Goal: Task Accomplishment & Management: Manage account settings

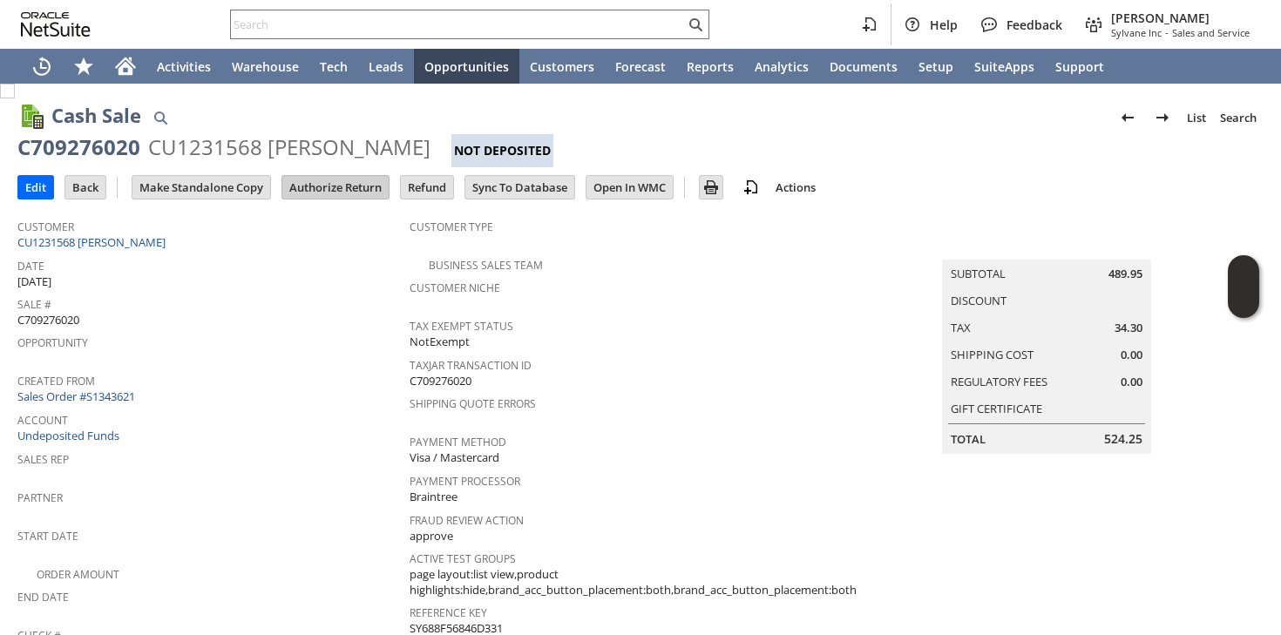
click at [347, 190] on input "Authorize Return" at bounding box center [335, 187] width 106 height 23
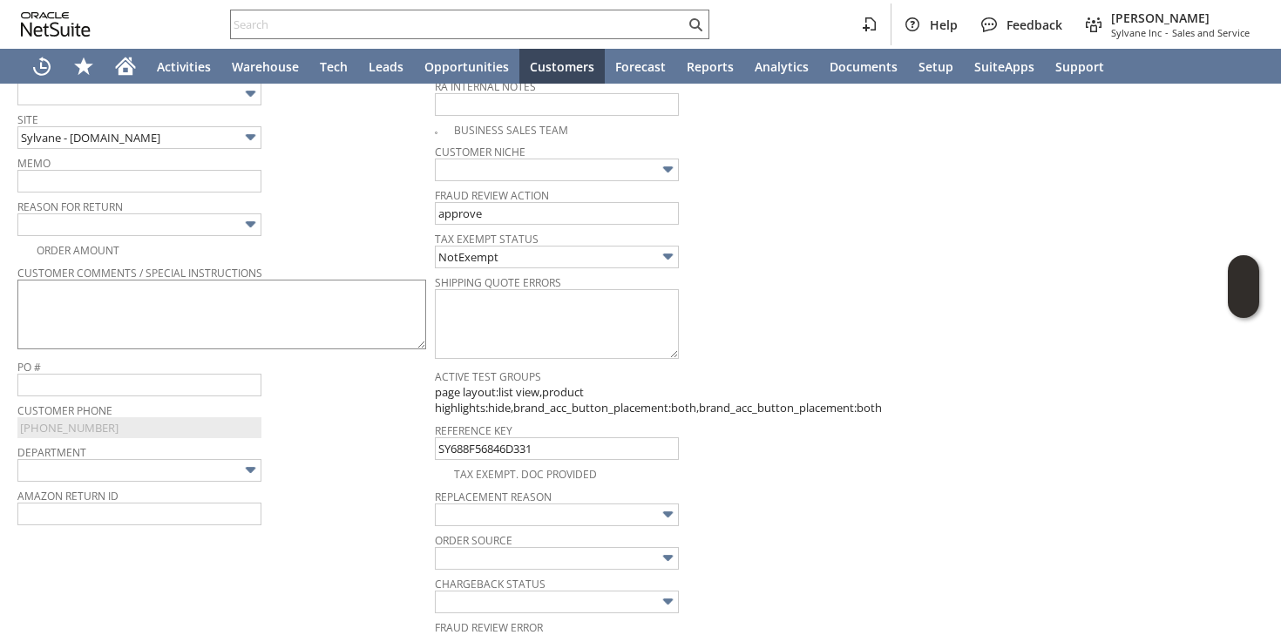
scroll to position [427, 0]
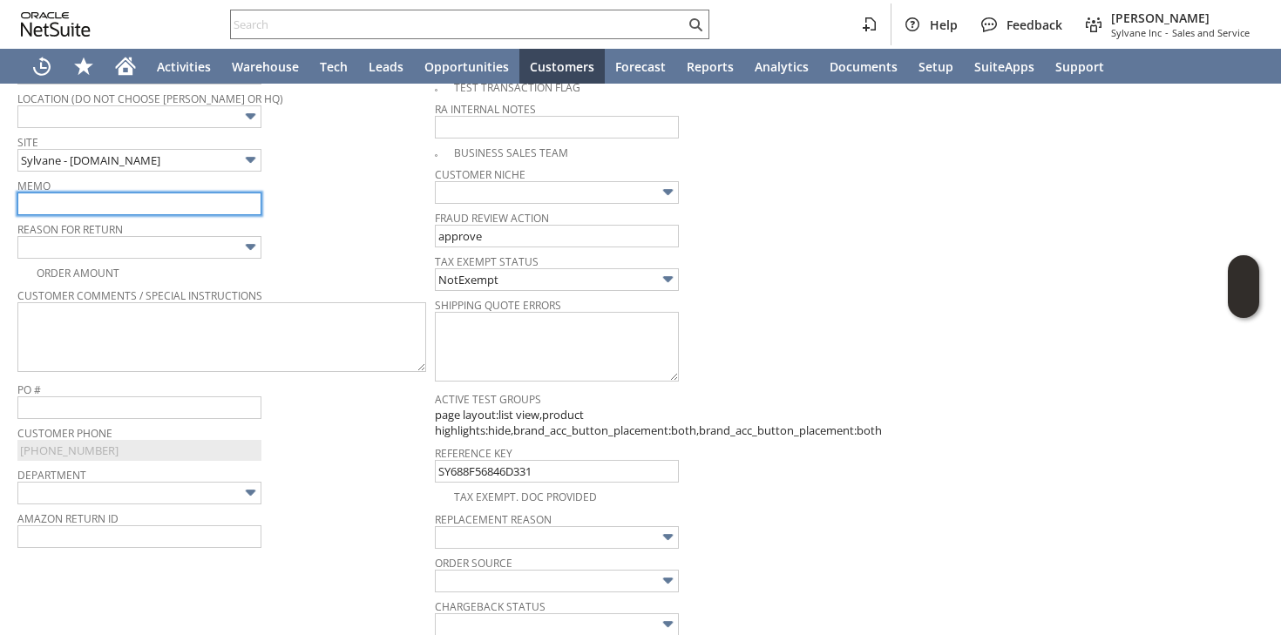
click at [230, 194] on input "text" at bounding box center [139, 204] width 244 height 23
click at [223, 202] on input "customer received the package but it was damaged during shipping | returning fo…" at bounding box center [139, 204] width 244 height 23
click at [259, 201] on input "customer received the package but it was damaged during shipping | returning fo…" at bounding box center [139, 204] width 244 height 23
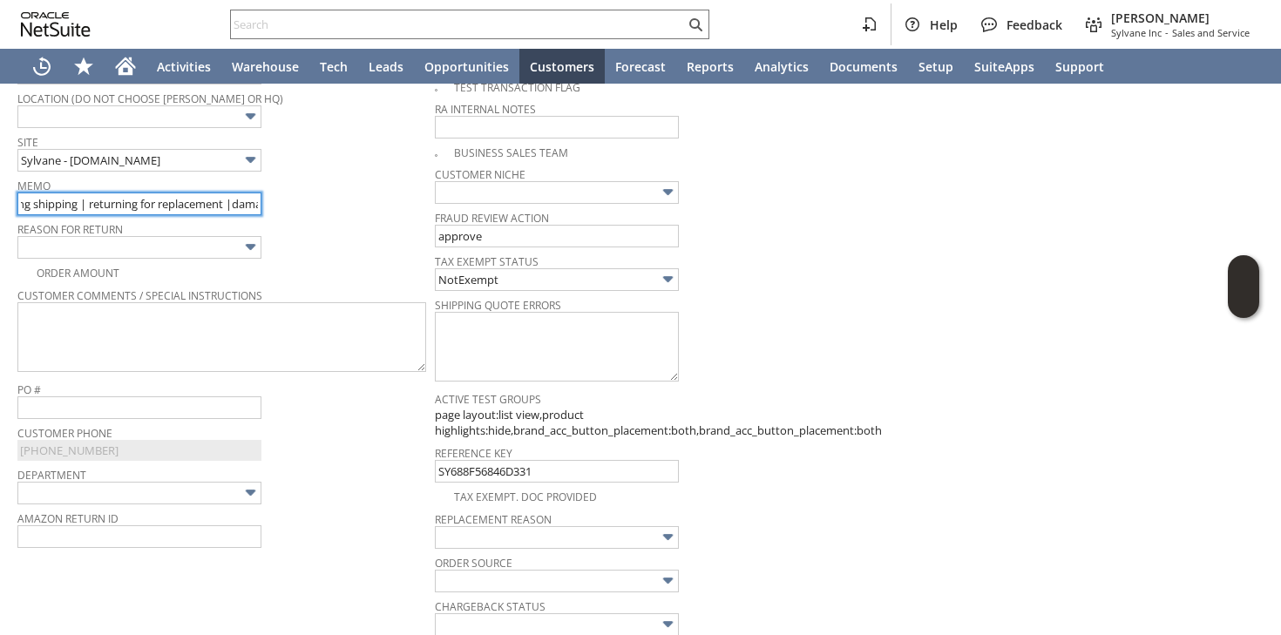
click at [84, 205] on input "customer received the package but it was damaged during shipping | returning fo…" at bounding box center [139, 204] width 244 height 23
type input "customer received the package but it was damaged during shipping | has rattling…"
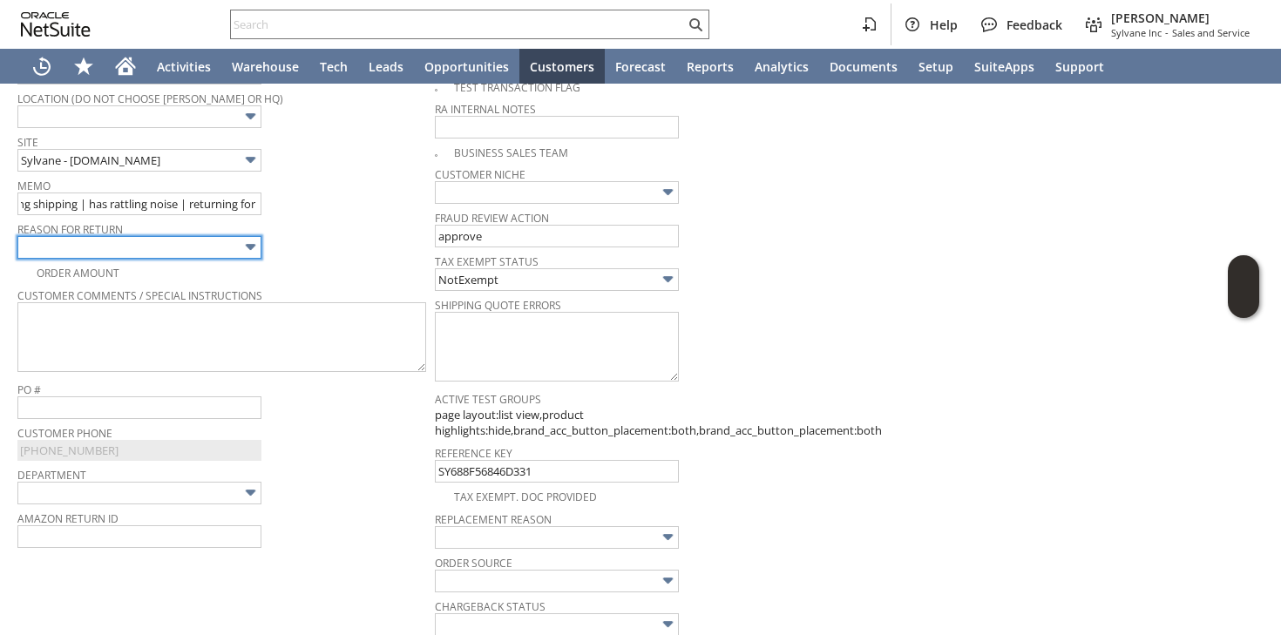
click at [167, 242] on input "text" at bounding box center [139, 247] width 244 height 23
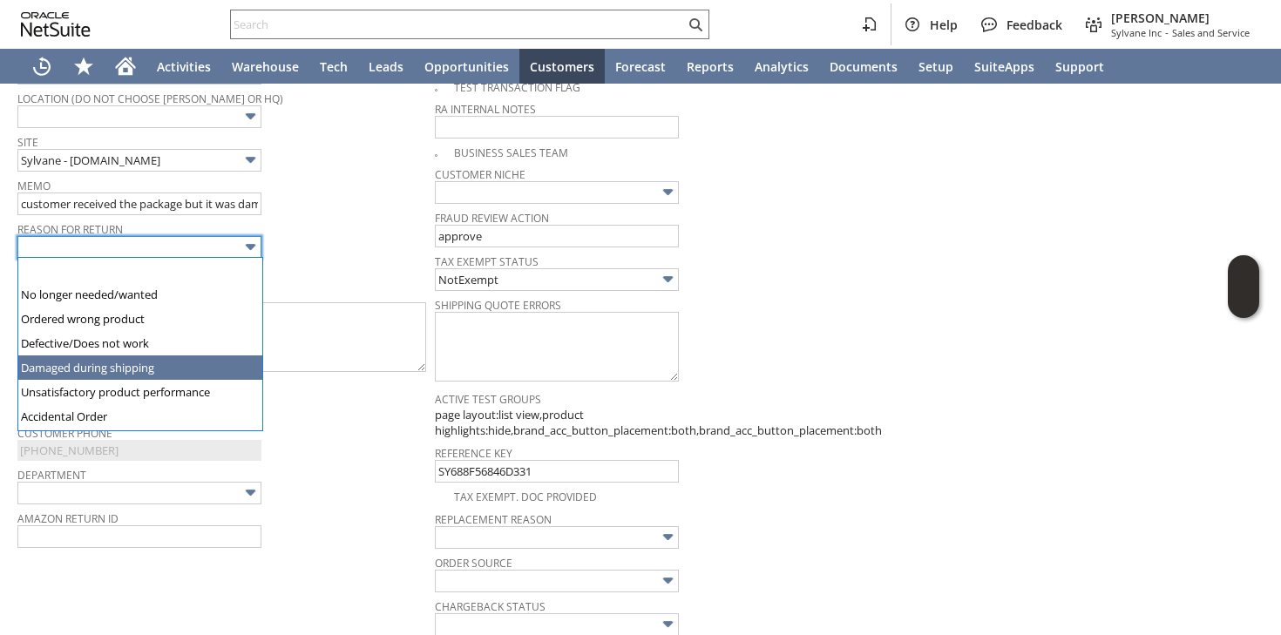
type input "Damaged during shipping"
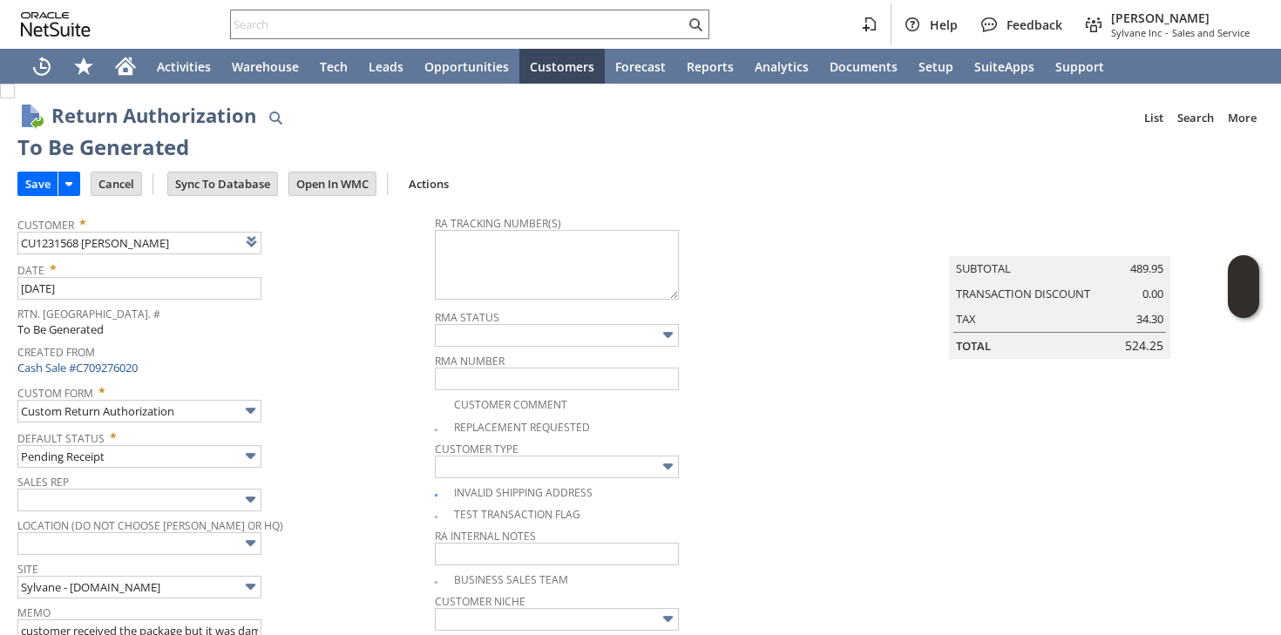
click at [15, 98] on img at bounding box center [7, 91] width 15 height 15
checkbox input "true"
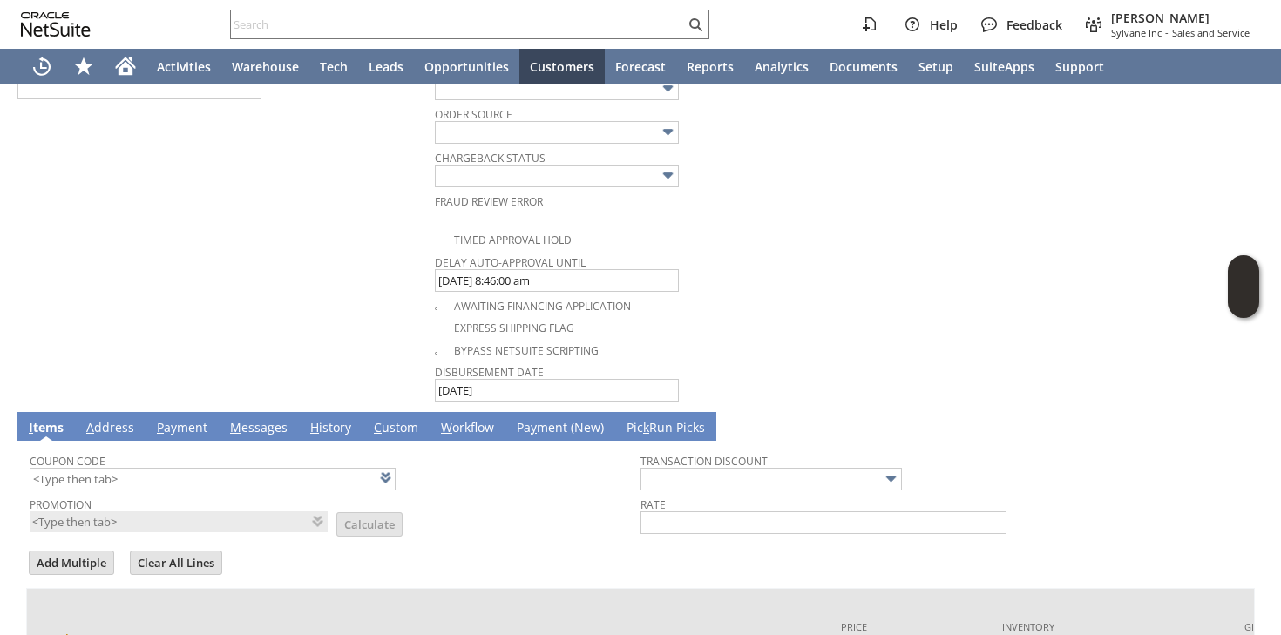
scroll to position [1065, 0]
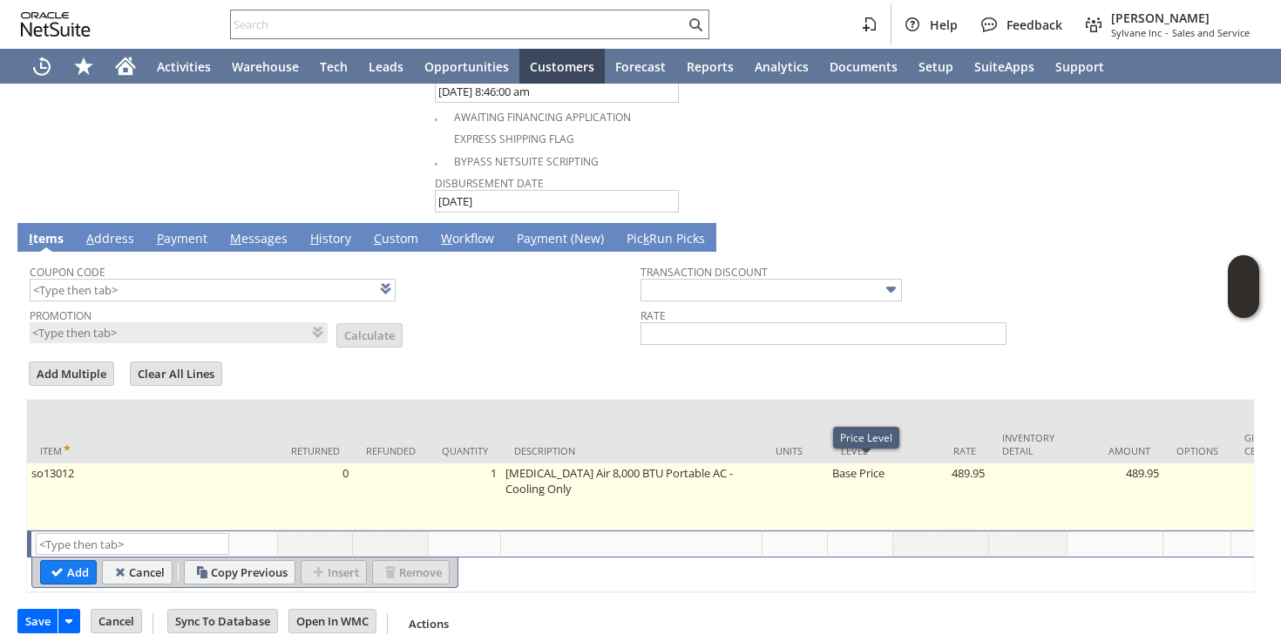
click at [854, 473] on td "Base Price" at bounding box center [860, 497] width 65 height 67
type input "Base Price"
type input "489.95"
type input "OK"
type input "Make Copy"
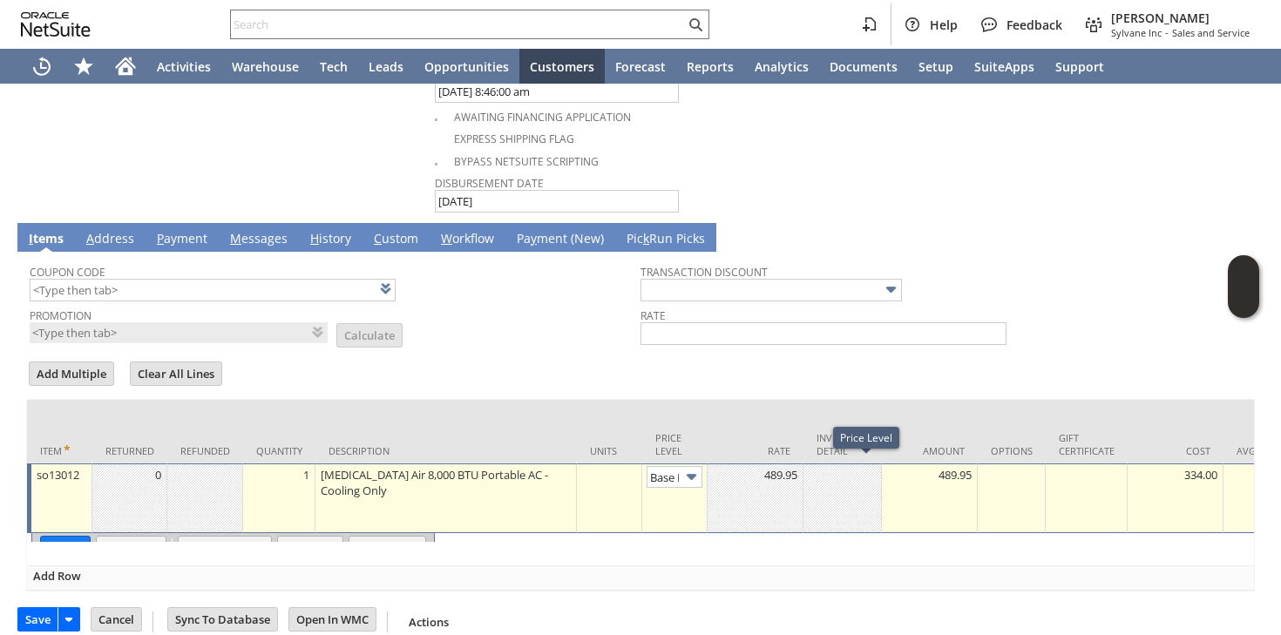
scroll to position [0, 25]
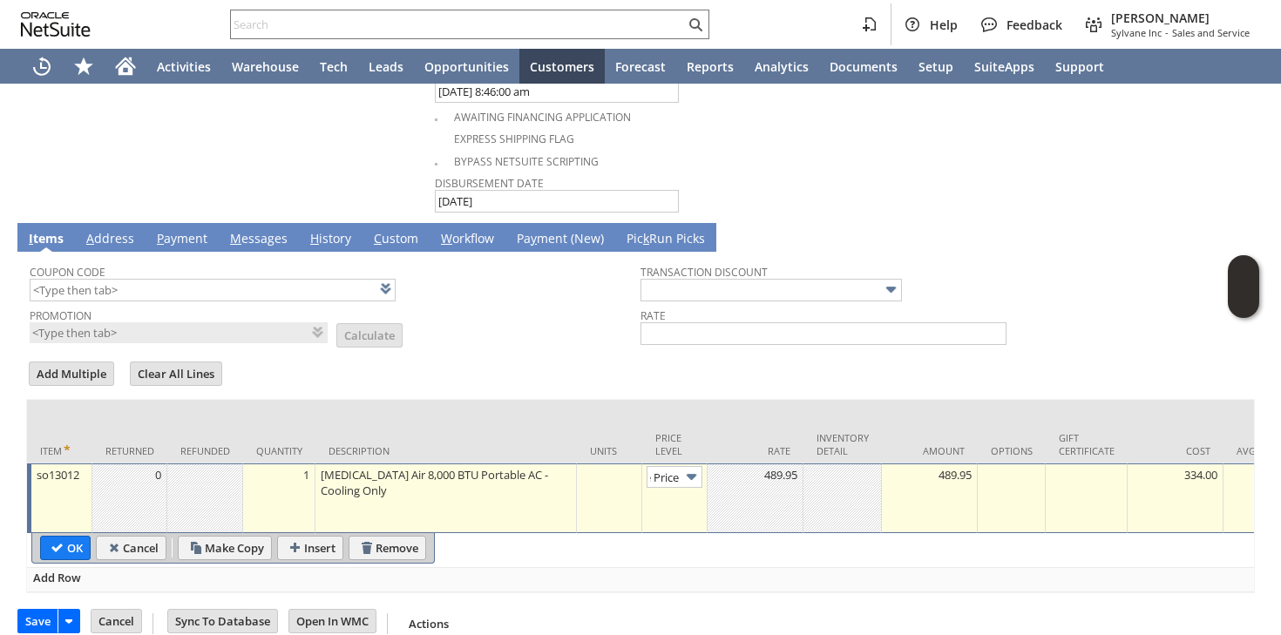
type input "Custom"
click at [792, 477] on div at bounding box center [755, 474] width 86 height 17
type input "0.00"
click at [66, 546] on input "OK" at bounding box center [65, 548] width 49 height 23
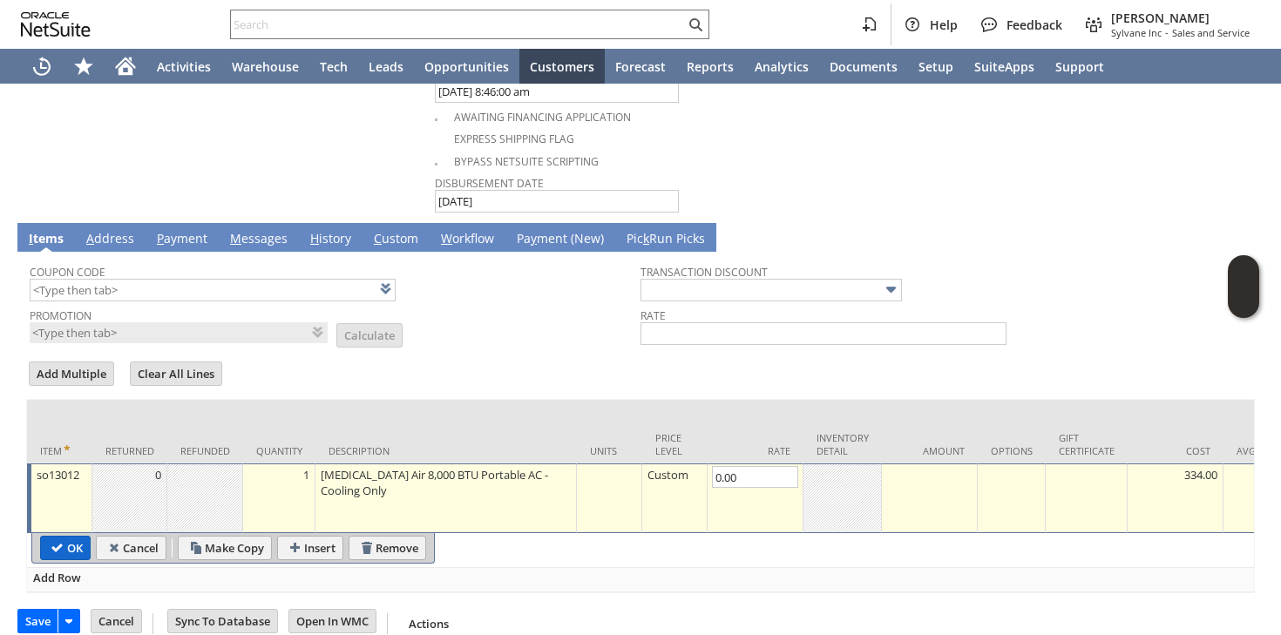
type input "Add"
type input "Copy Previous"
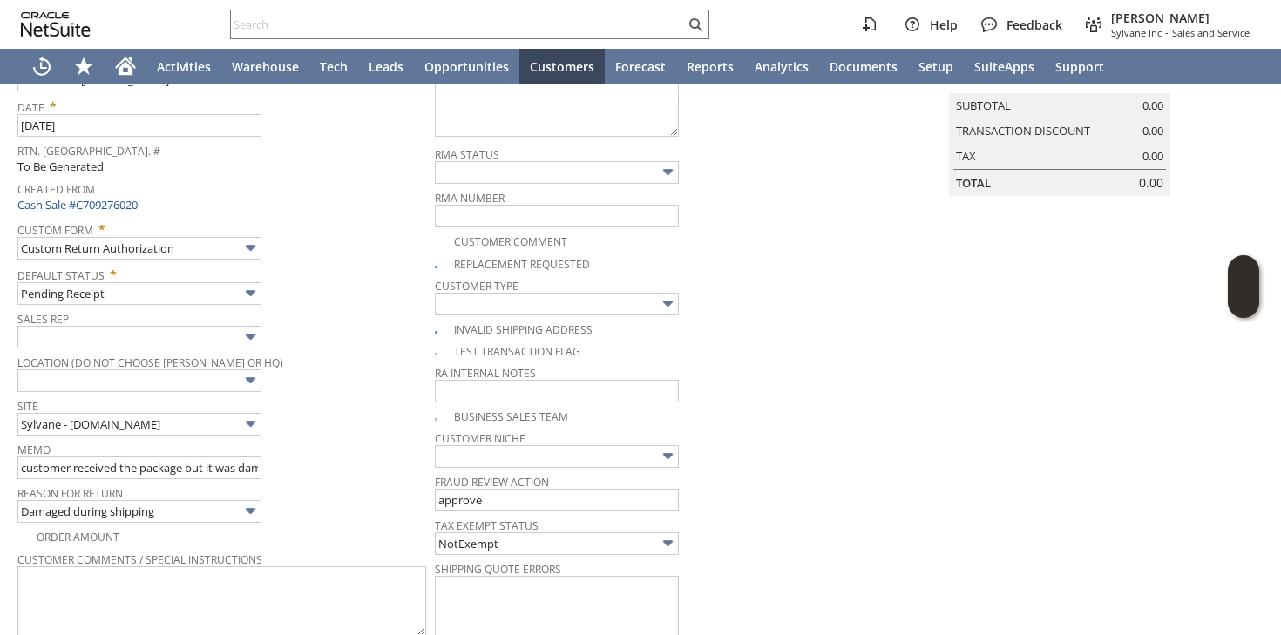
scroll to position [166, 0]
click at [236, 468] on input "customer received the package but it was damaged during shipping | has rattling…" at bounding box center [139, 465] width 244 height 23
click at [259, 465] on input "customer received the package but it was damaged during shipping | has rattling…" at bounding box center [139, 465] width 244 height 23
click at [140, 467] on input "customer received the package but it was damaged during shipping | has rattling…" at bounding box center [139, 465] width 244 height 23
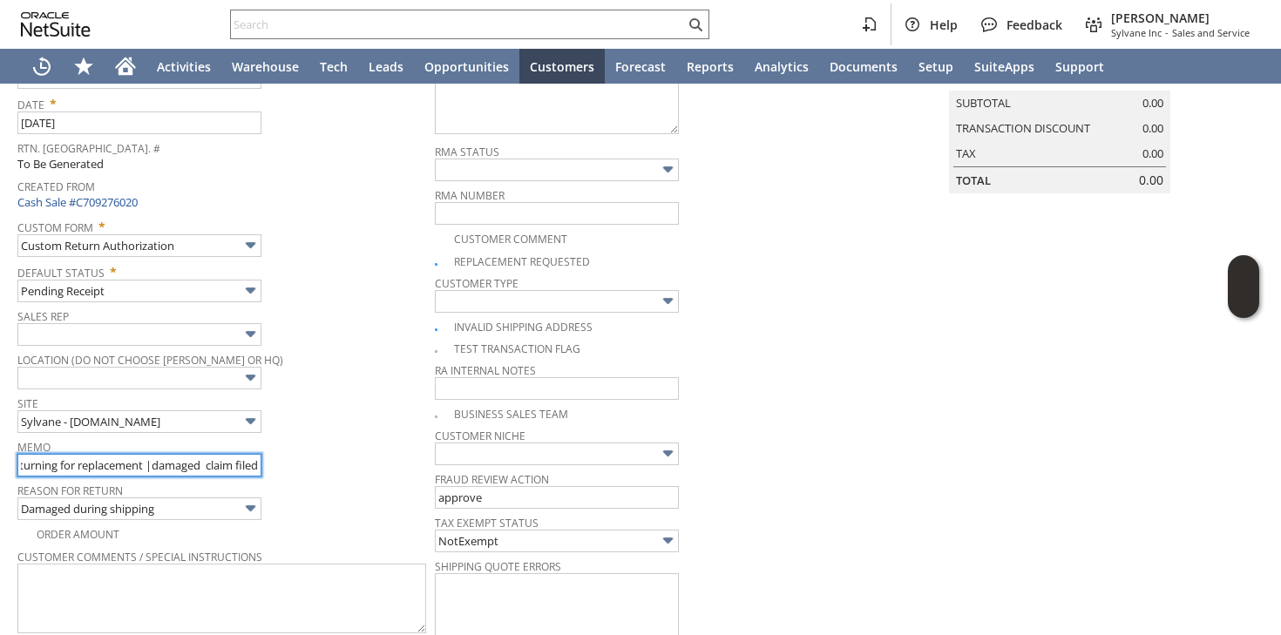
click at [259, 469] on input "customer received the package but it was damaged during shipping | has rattling…" at bounding box center [139, 465] width 244 height 23
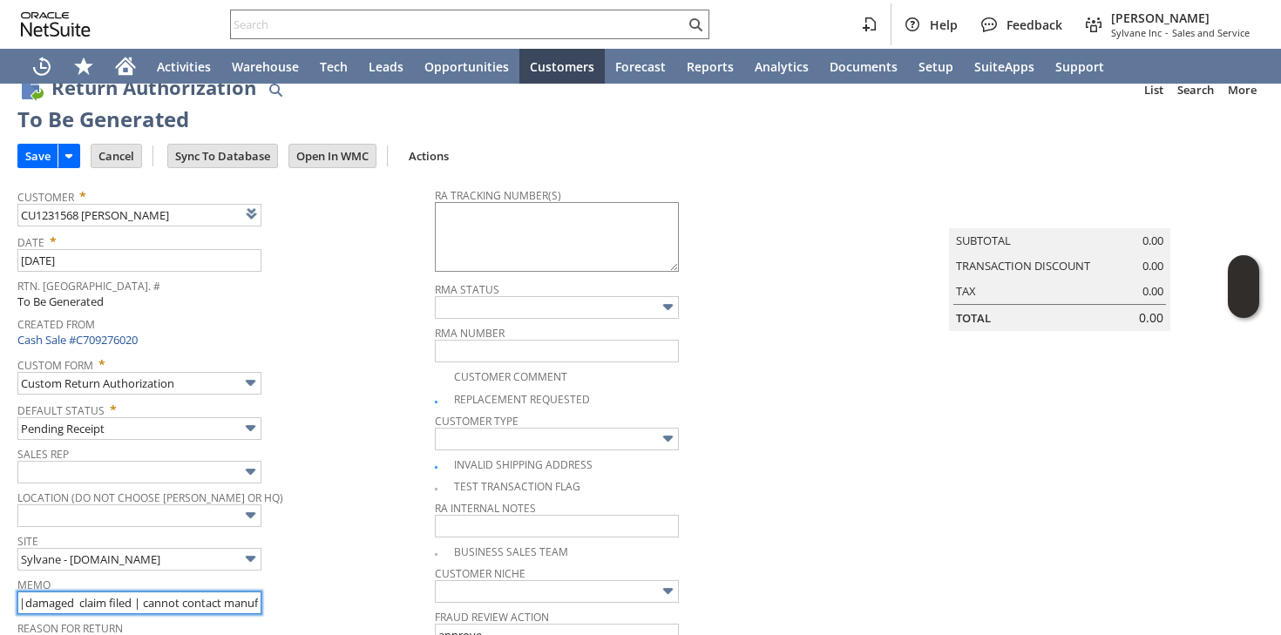
scroll to position [0, 0]
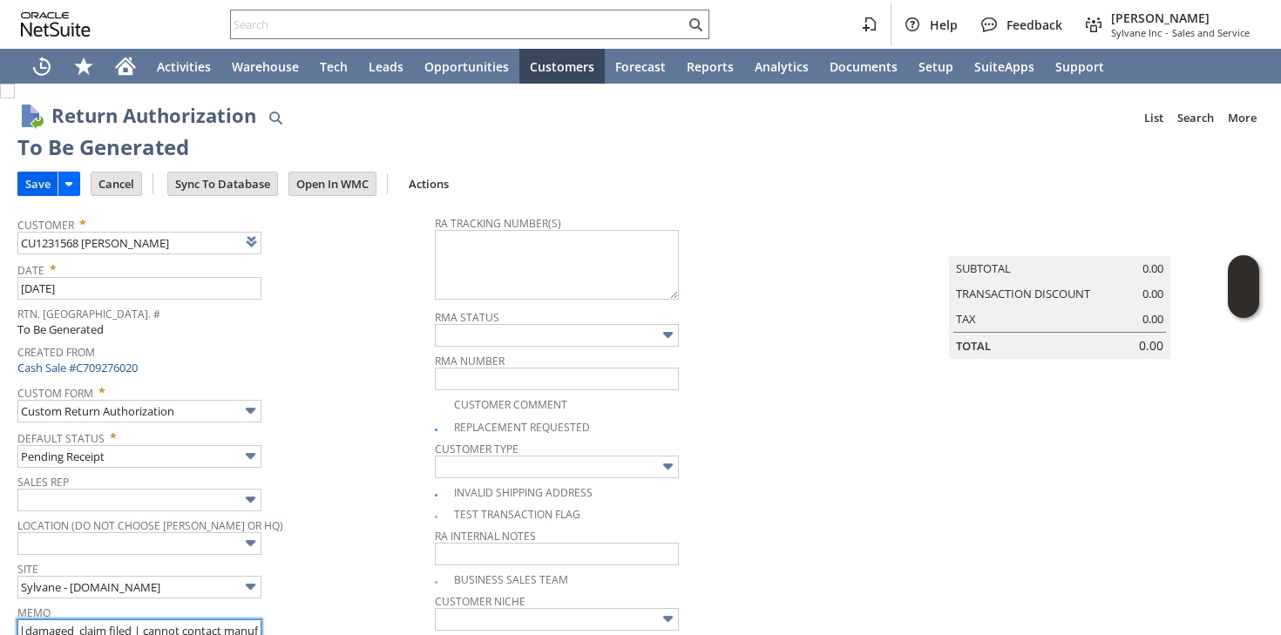
type input "customer received the package but it was damaged during shipping | has rattling…"
click at [42, 186] on input "Save" at bounding box center [37, 184] width 39 height 23
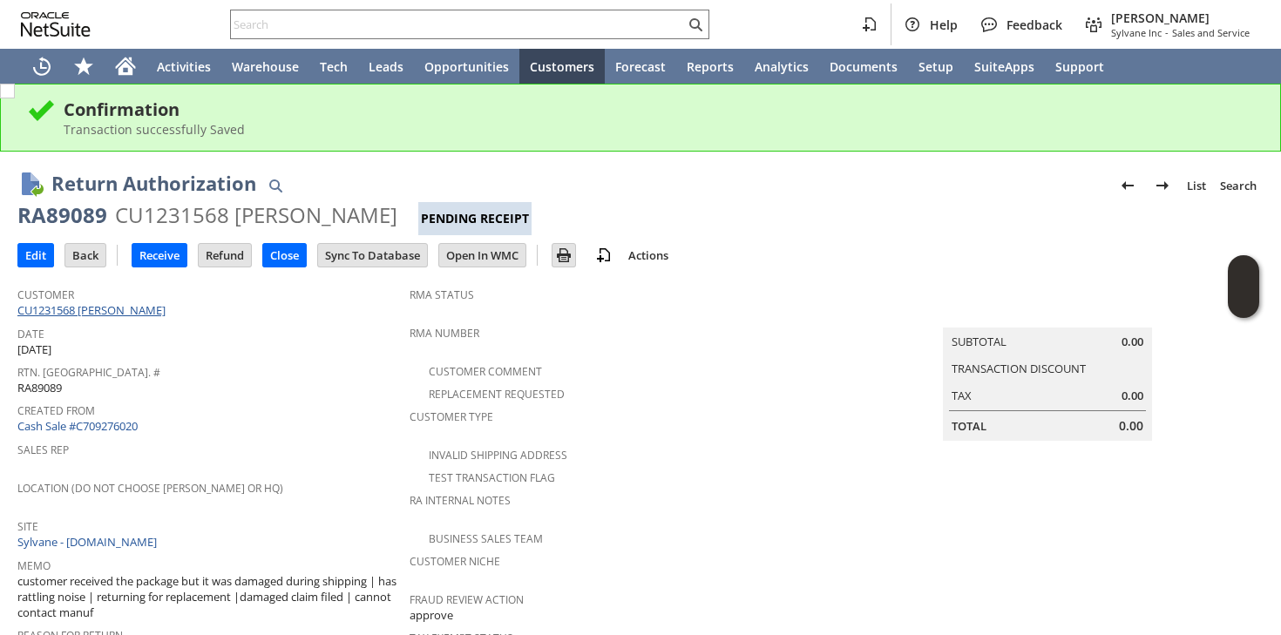
click at [152, 316] on link "CU1231568 [PERSON_NAME]" at bounding box center [93, 310] width 153 height 16
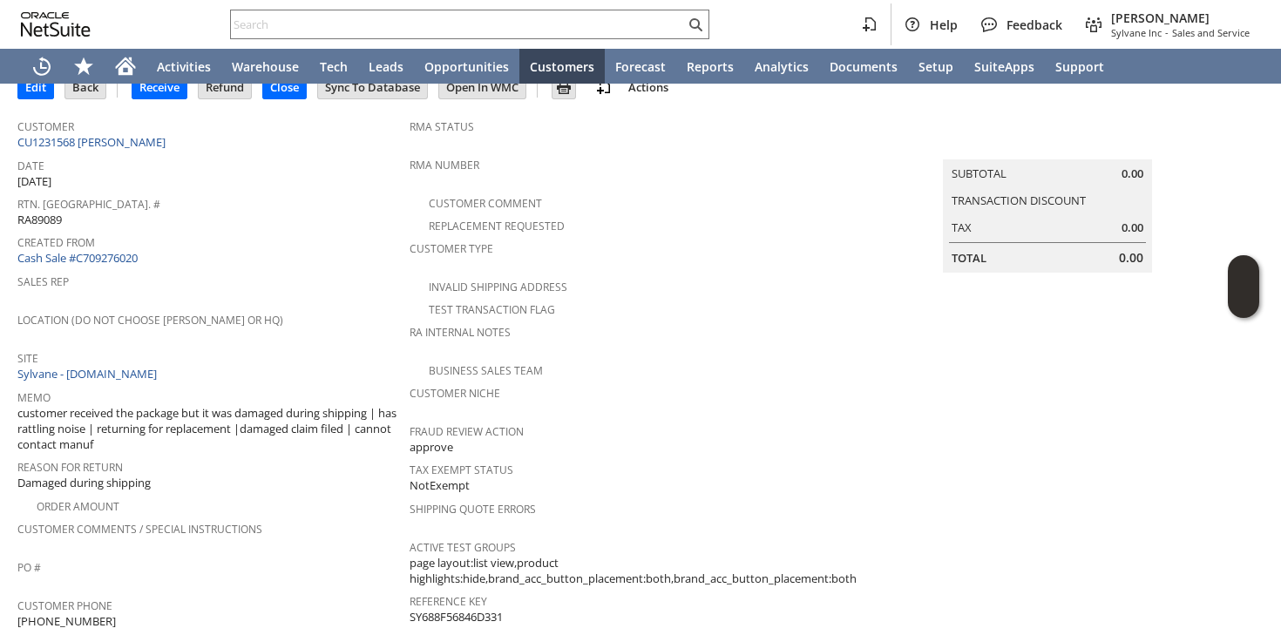
scroll to position [171, 0]
click at [61, 611] on span "[PHONE_NUMBER]" at bounding box center [66, 619] width 98 height 17
copy tbody "[PHONE_NUMBER]"
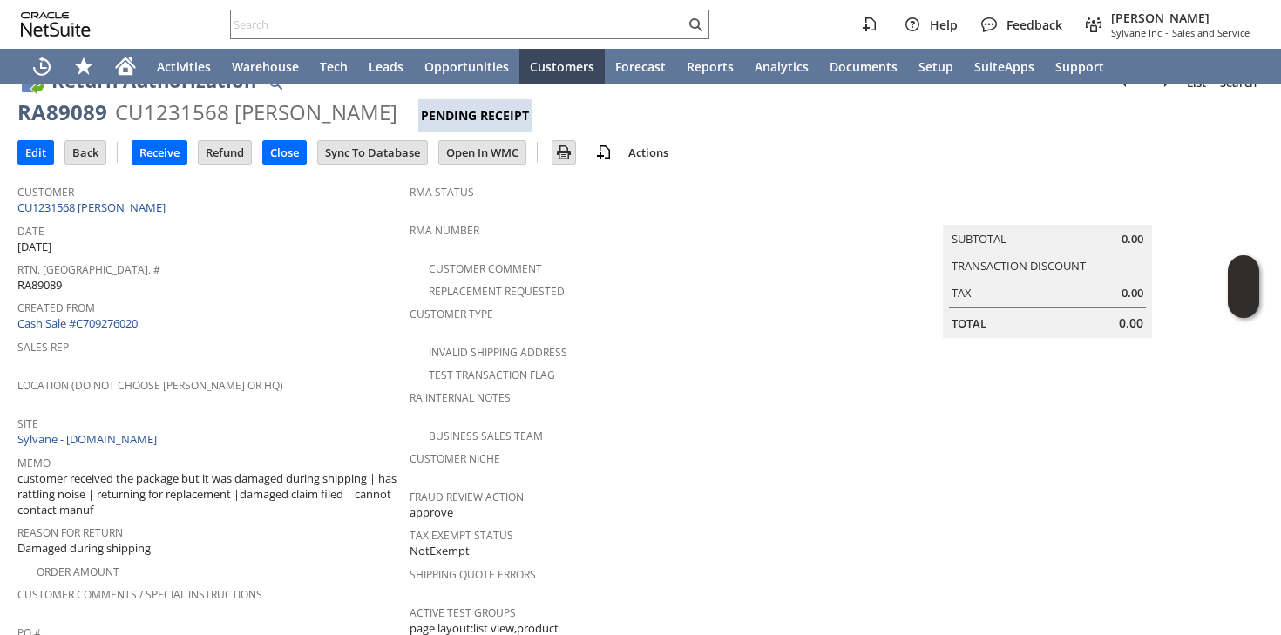
scroll to position [0, 0]
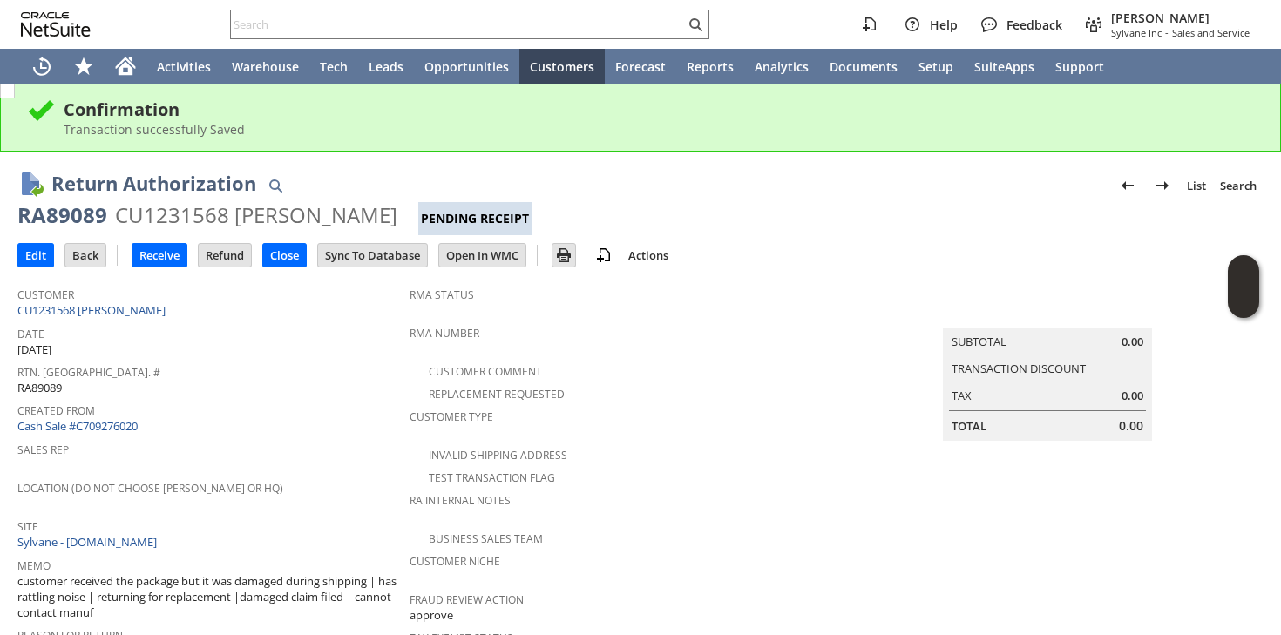
click at [87, 220] on div "RA89089" at bounding box center [62, 215] width 90 height 28
copy div "RA89089"
click at [43, 259] on input "Edit" at bounding box center [35, 255] width 35 height 23
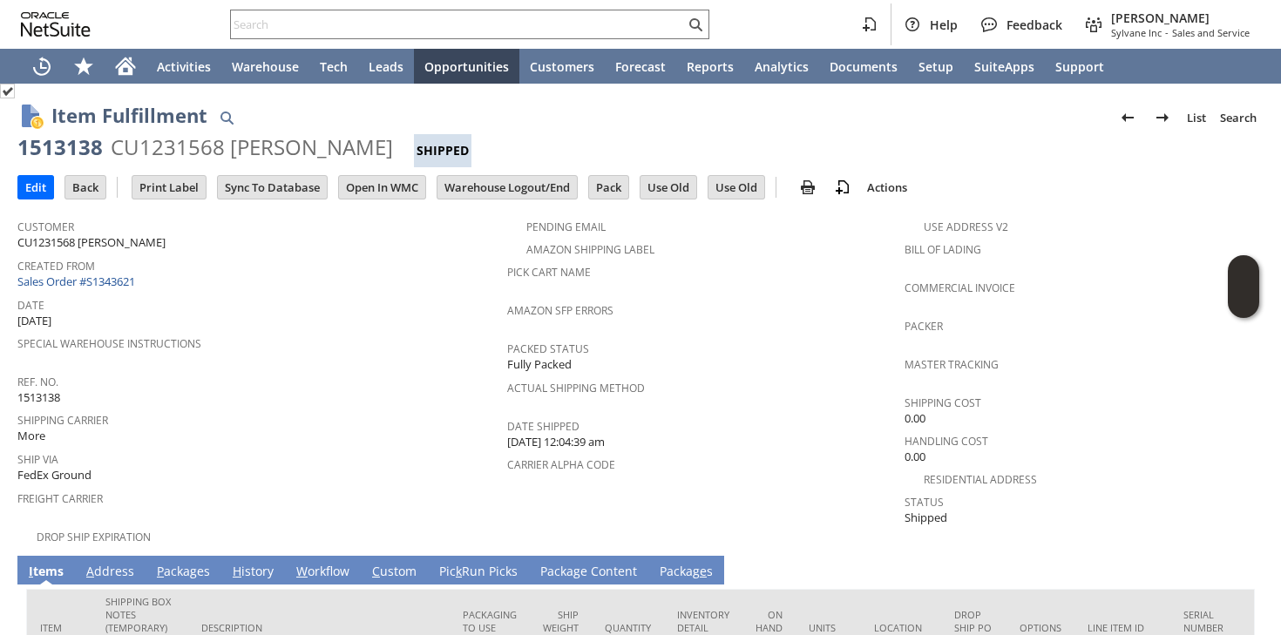
scroll to position [153, 0]
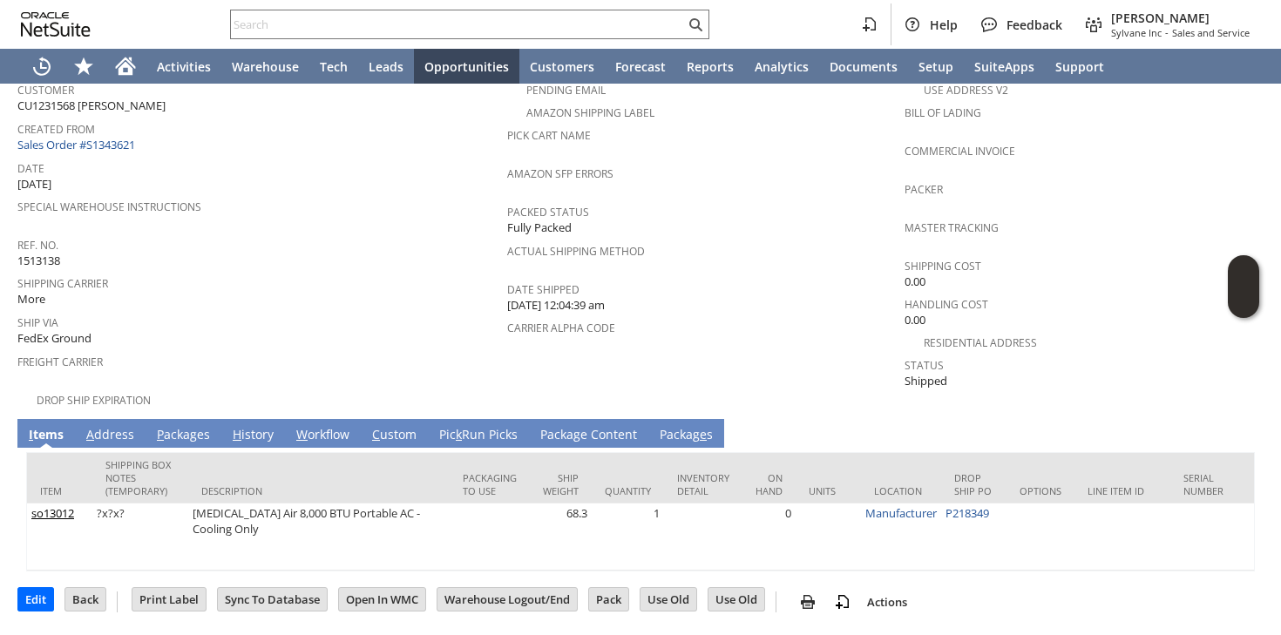
click at [114, 426] on link "A ddress" at bounding box center [110, 435] width 57 height 19
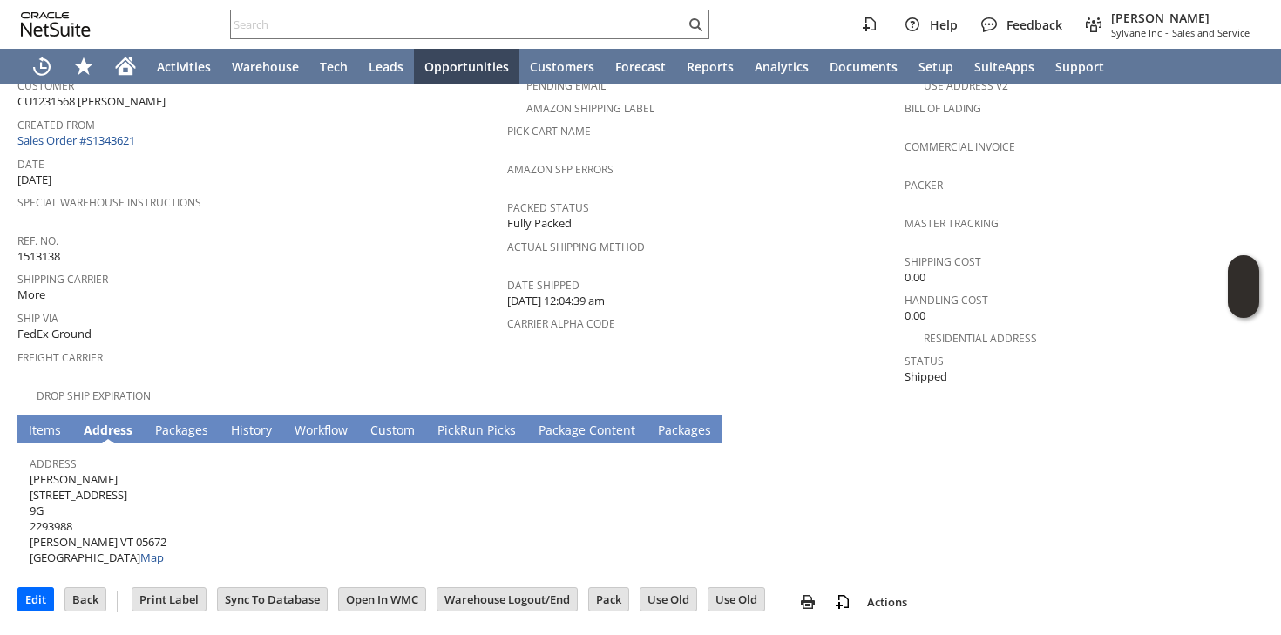
scroll to position [124, 0]
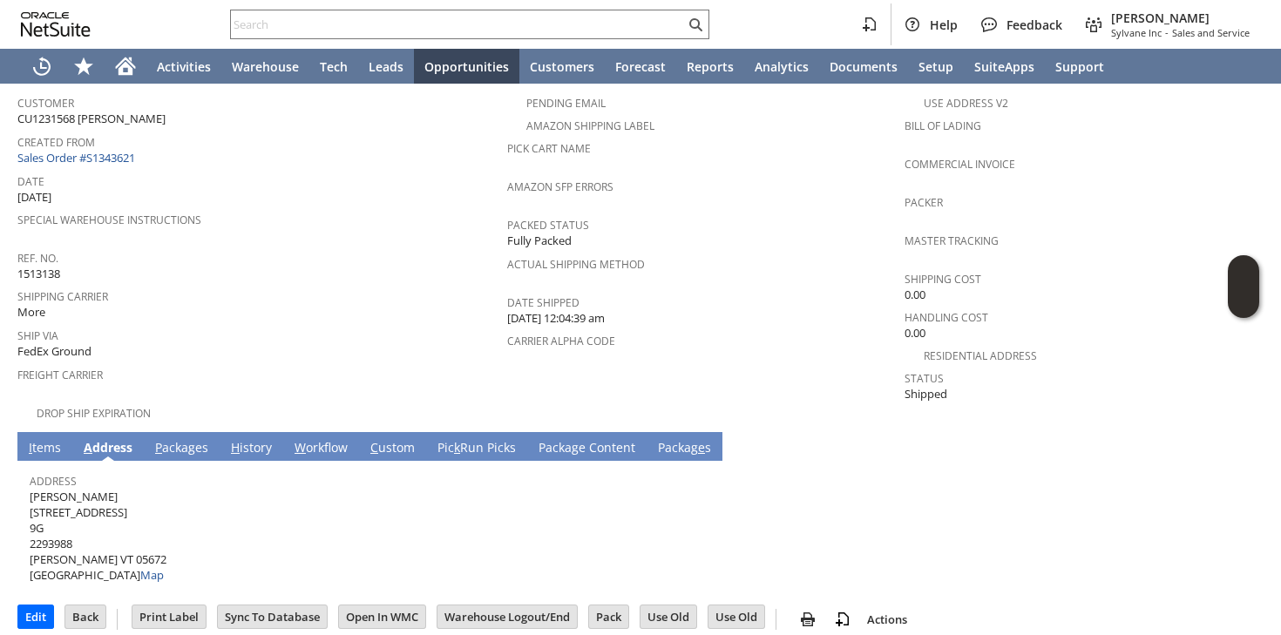
click at [96, 489] on span "[PERSON_NAME] [STREET_ADDRESS][PERSON_NAME] Map" at bounding box center [98, 536] width 137 height 95
click at [96, 489] on span "Alison Leschen 1003 Cape Cod Rd 9G 2293988 Stowe VT 05672 United States Map" at bounding box center [98, 536] width 137 height 95
copy span "[PERSON_NAME]"
click at [80, 489] on span "Alison Leschen 1003 Cape Cod Rd 9G 2293988 Stowe VT 05672 United States Map" at bounding box center [98, 536] width 137 height 95
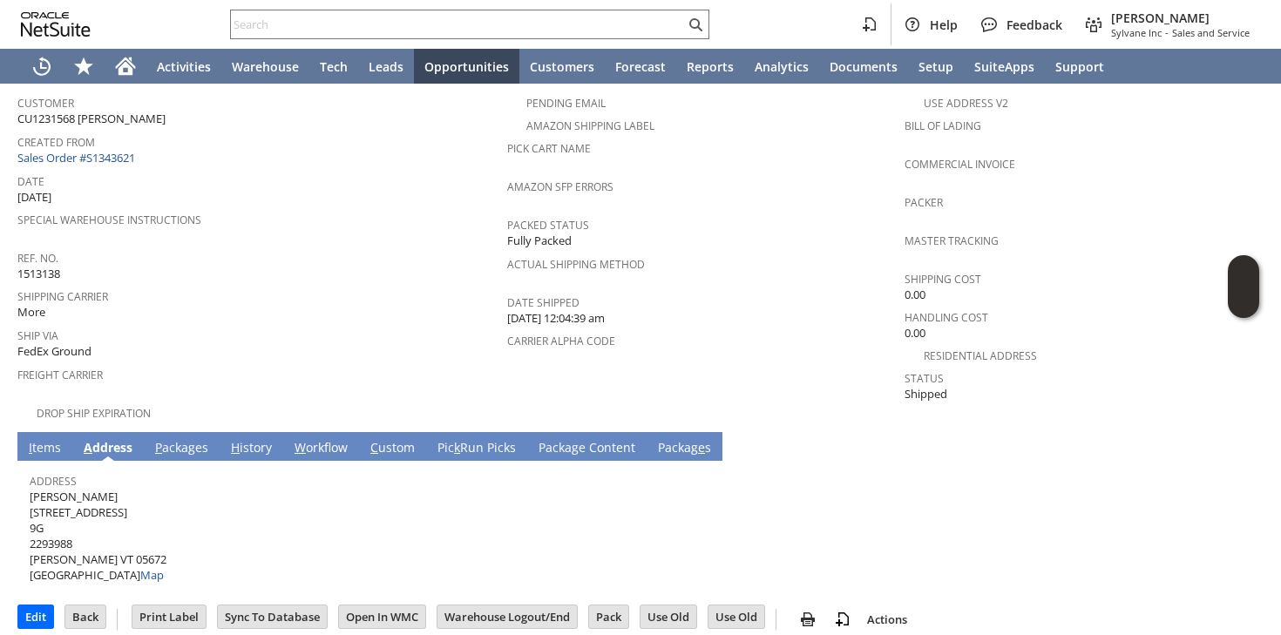
click at [80, 489] on span "Alison Leschen 1003 Cape Cod Rd 9G 2293988 Stowe VT 05672 United States Map" at bounding box center [98, 536] width 137 height 95
copy span "[STREET_ADDRESS]"
click at [103, 540] on span "Alison Leschen 1003 Cape Cod Rd 9G 2293988 Stowe VT 05672 United States Map" at bounding box center [98, 536] width 137 height 95
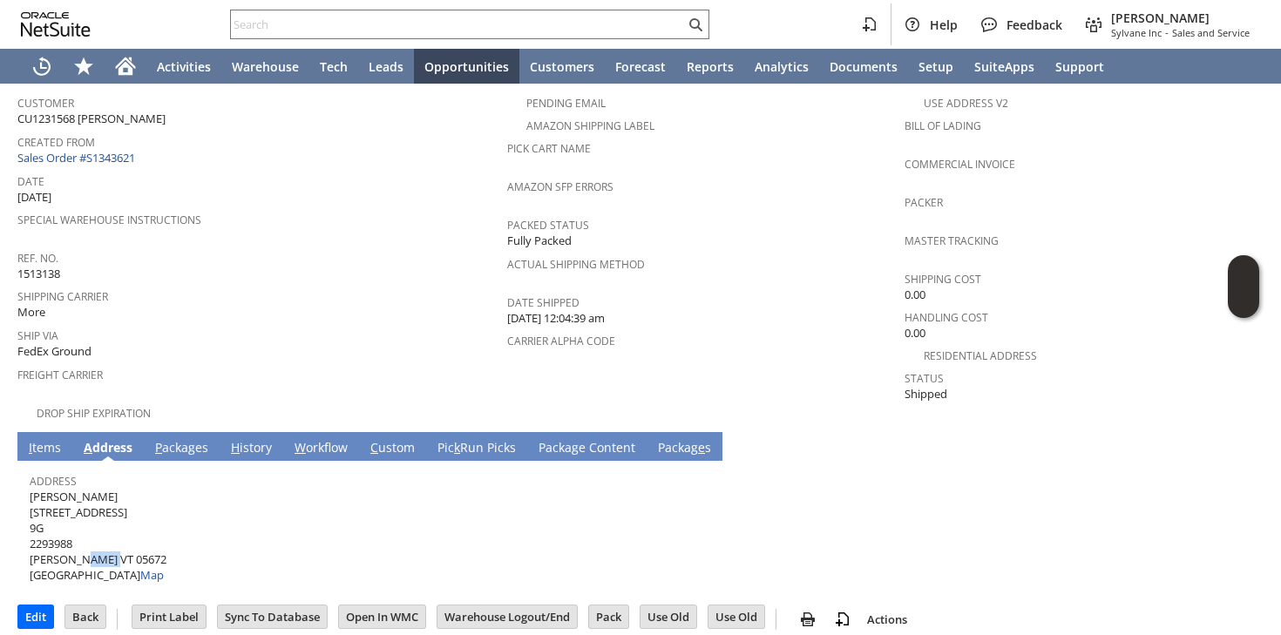
copy span "05672"
click at [193, 439] on link "P ackages" at bounding box center [182, 448] width 62 height 19
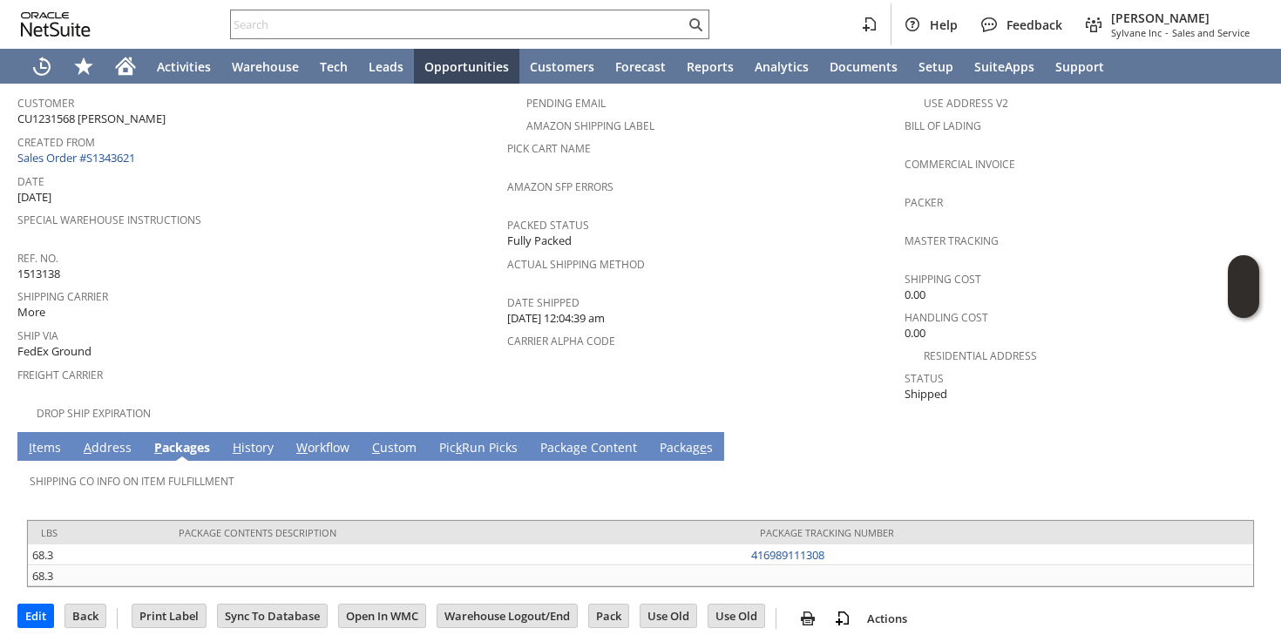
scroll to position [123, 0]
click at [105, 440] on link "A ddress" at bounding box center [107, 449] width 57 height 19
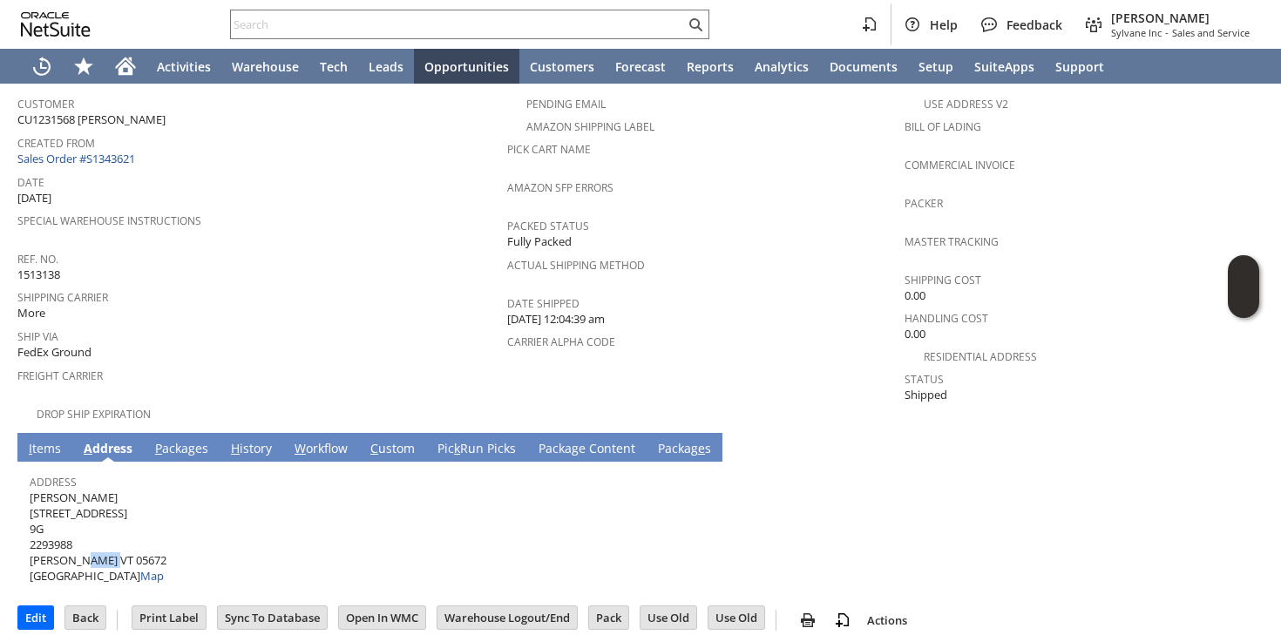
click at [43, 440] on link "I tems" at bounding box center [44, 449] width 41 height 19
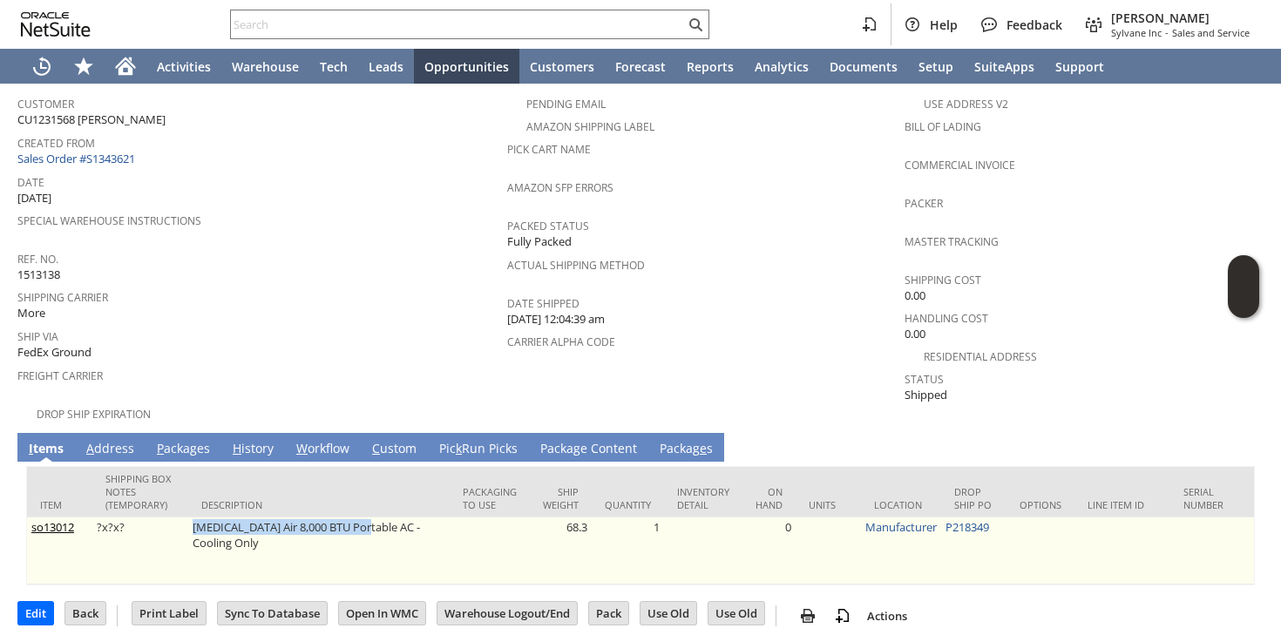
drag, startPoint x: 192, startPoint y: 514, endPoint x: 363, endPoint y: 503, distance: 172.1
click at [366, 518] on td "[MEDICAL_DATA] Air 8,000 BTU Portable AC - Cooling Only" at bounding box center [318, 551] width 261 height 67
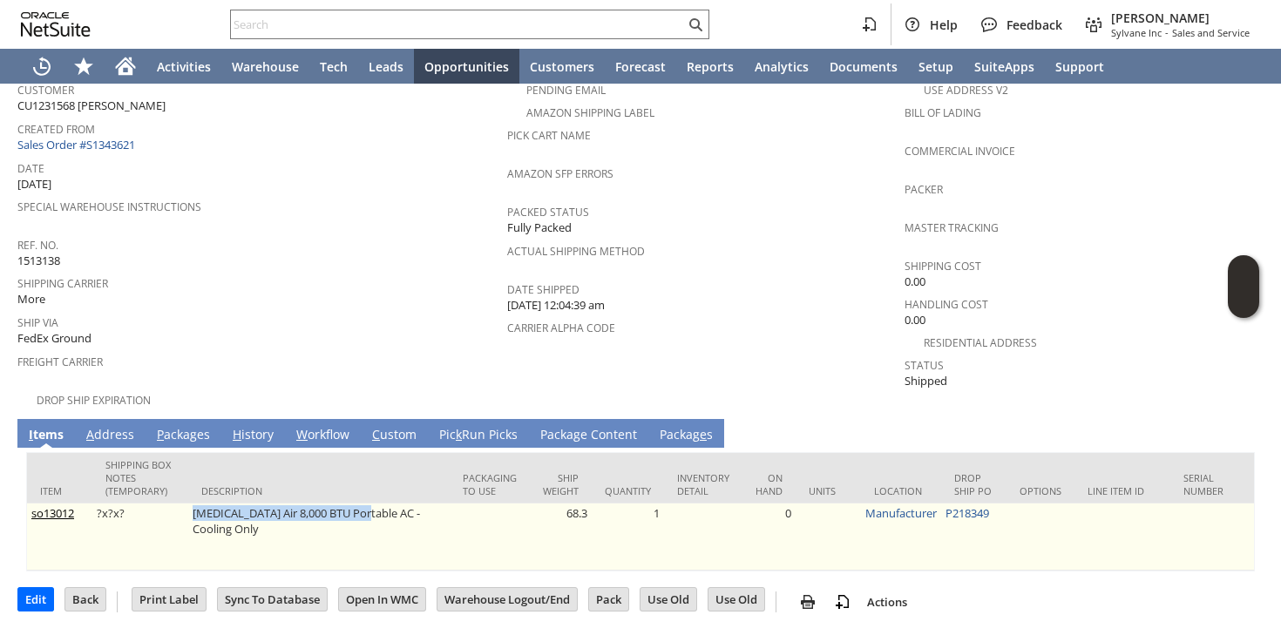
copy td "Soleus Air 8,000 BTU Portable AC"
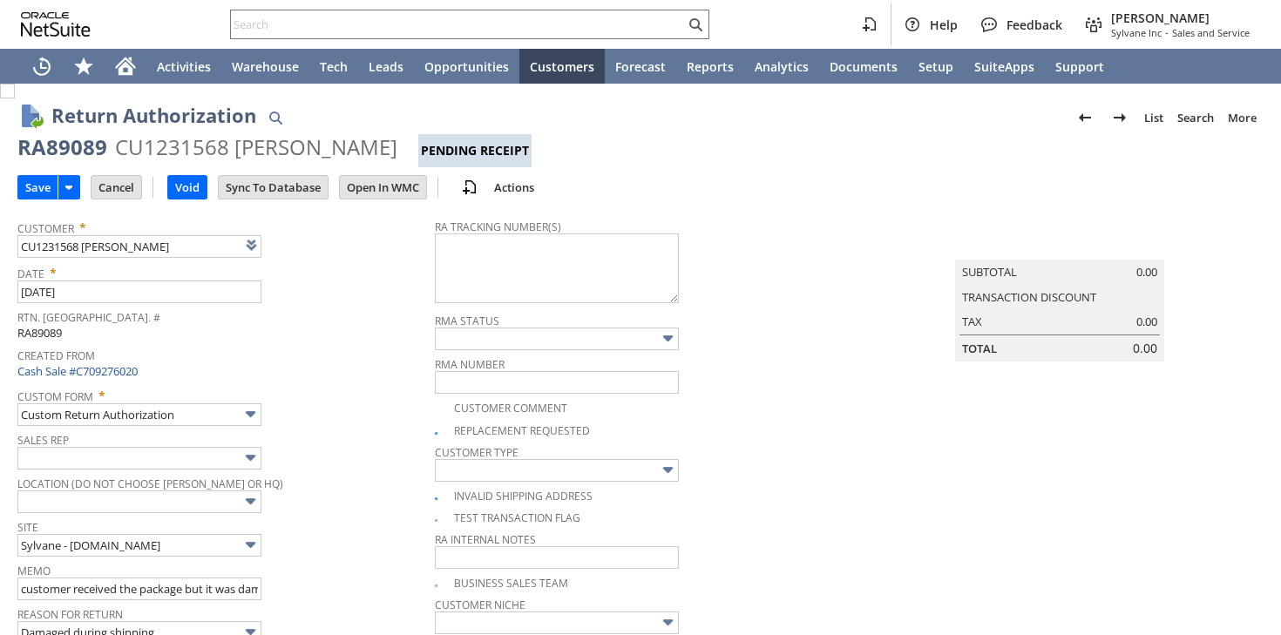
type input "Add"
type input "Copy Previous"
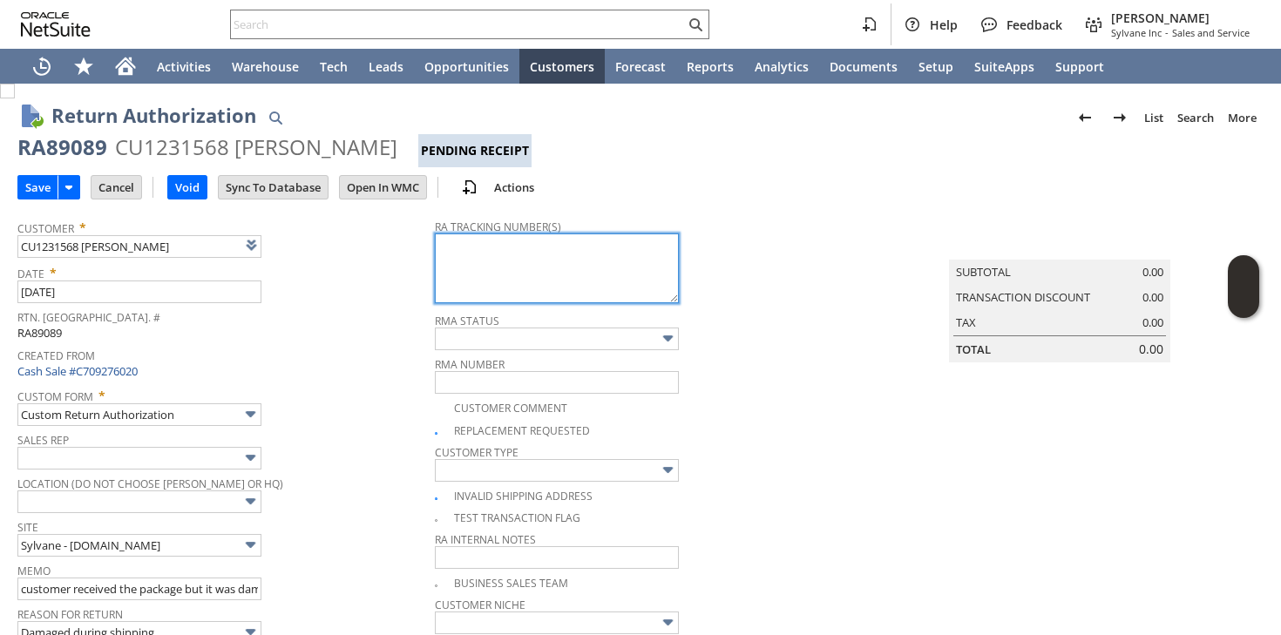
click at [492, 287] on textarea at bounding box center [557, 269] width 244 height 70
paste textarea "997005400335445"
click at [492, 261] on textarea "997005400335445 [DATE] 10am-4pm" at bounding box center [557, 269] width 244 height 70
click at [493, 259] on textarea "997005400335445 Ground Calltag [DATE] 10am-4pm" at bounding box center [557, 269] width 244 height 70
click at [567, 290] on textarea "997005400335445 Ground Call tag 8/13 10am-4pm" at bounding box center [557, 269] width 244 height 70
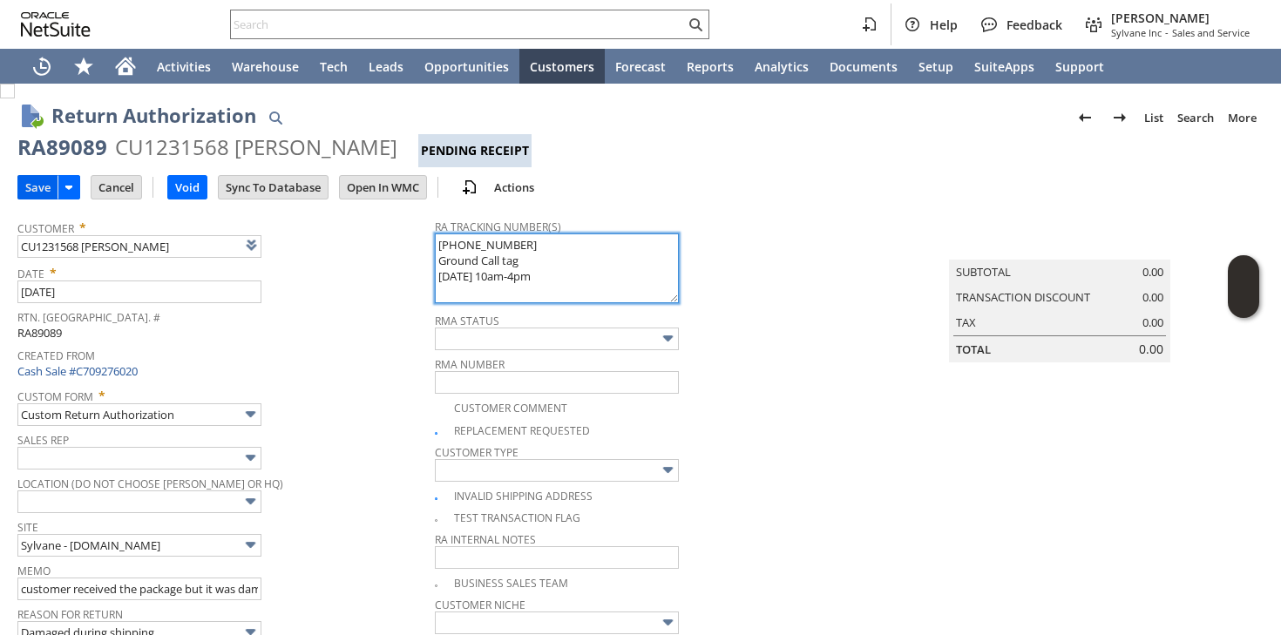
type textarea "997005400335445 Ground Call tag 8/13 10am-4pm"
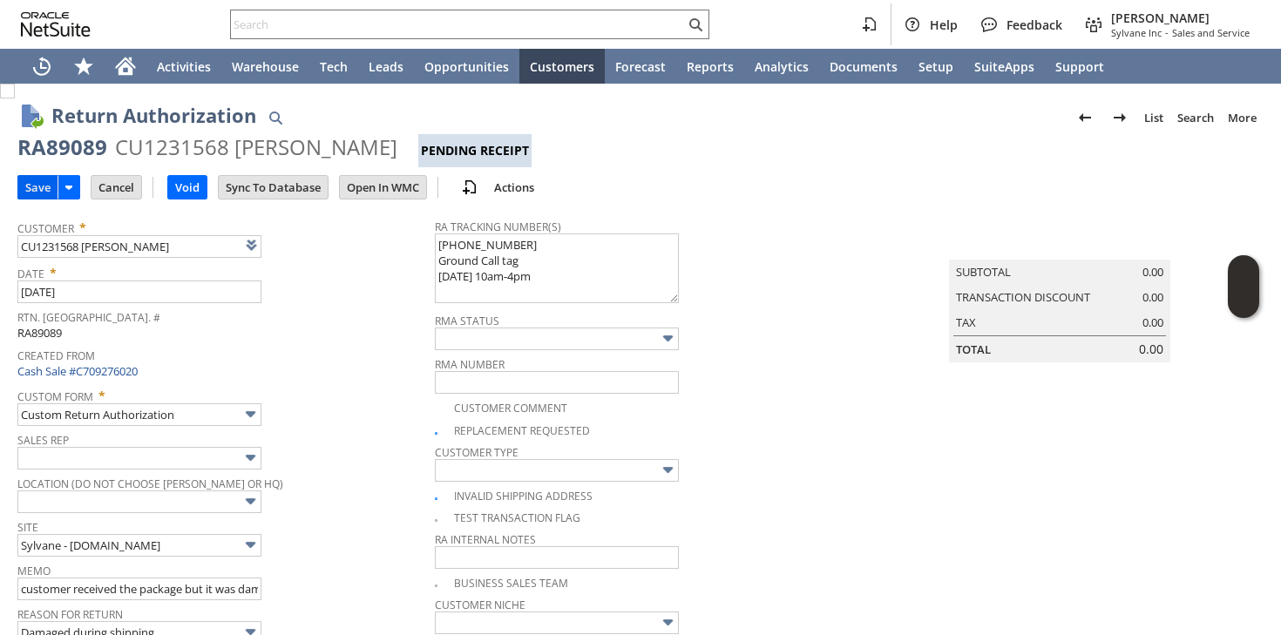
click at [41, 187] on input "Save" at bounding box center [37, 187] width 39 height 23
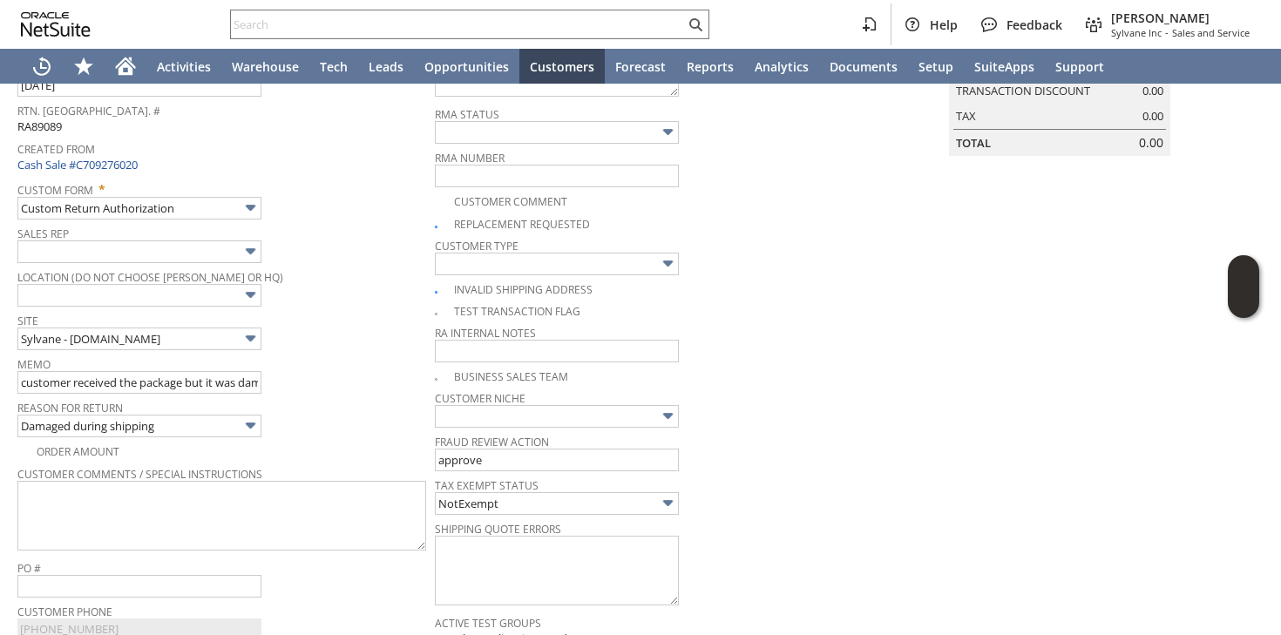
scroll to position [309, 0]
